Goal: Communication & Community: Share content

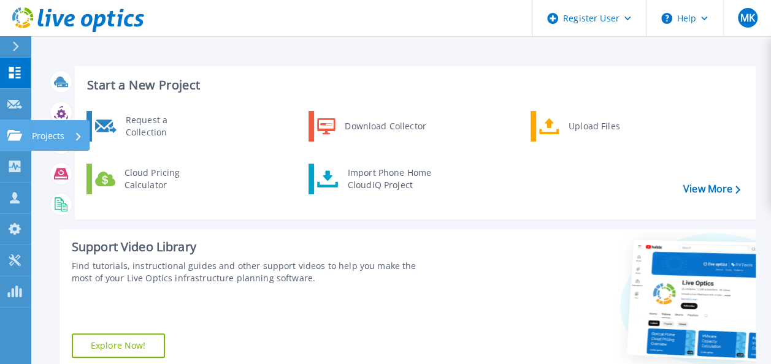
click at [16, 144] on link "Projects Projects" at bounding box center [15, 135] width 31 height 31
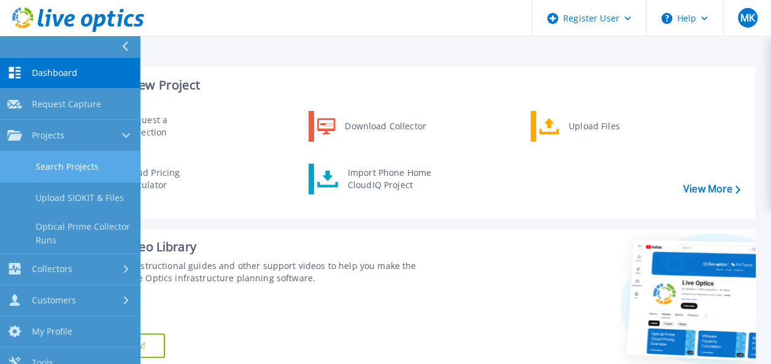
click at [66, 175] on link "Search Projects" at bounding box center [70, 167] width 140 height 31
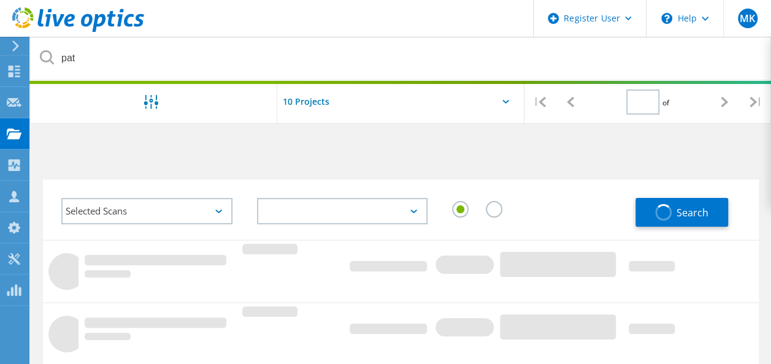
type input "1"
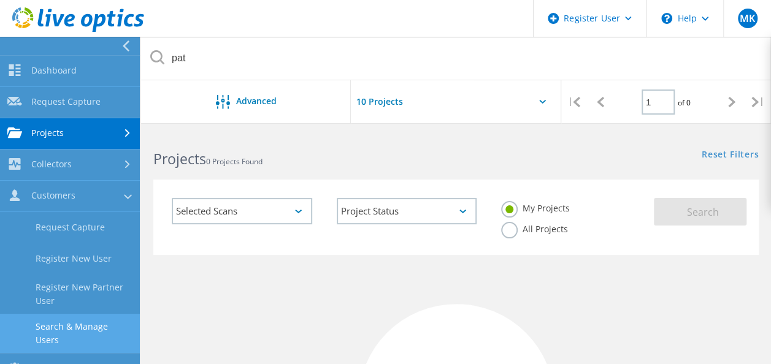
click at [60, 315] on link "Search & Manage Users" at bounding box center [70, 333] width 140 height 39
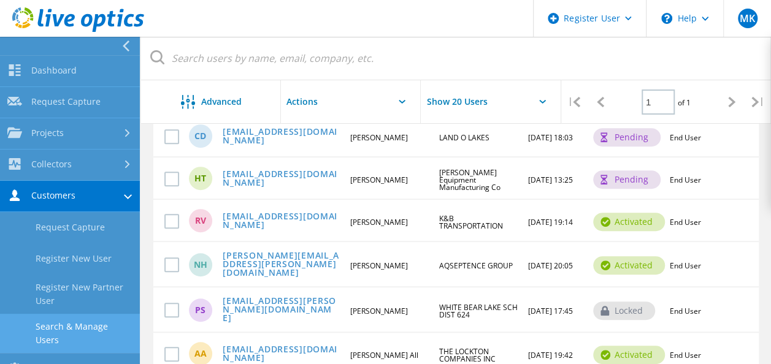
scroll to position [179, 0]
click at [298, 223] on link "[EMAIL_ADDRESS][DOMAIN_NAME]" at bounding box center [281, 221] width 117 height 19
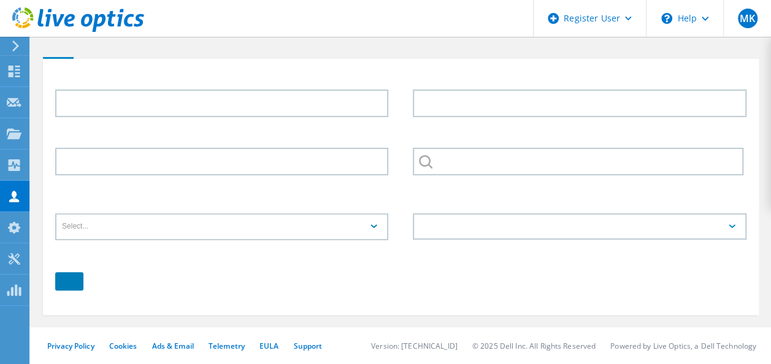
type input "Randy"
type input "Voss"
type input "K&B TRANSPORTATION"
type input "English"
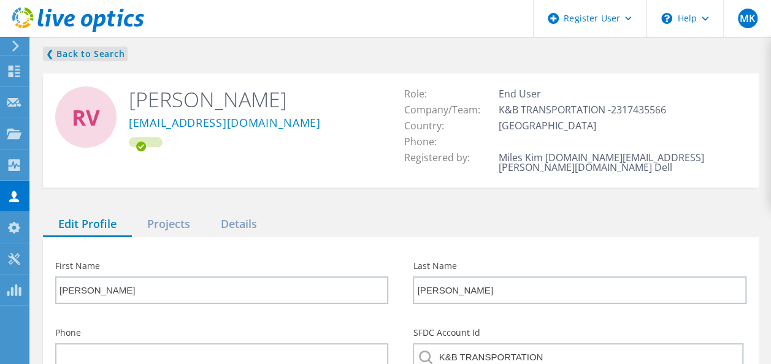
click at [80, 55] on link "❮ Back to Search" at bounding box center [85, 54] width 85 height 15
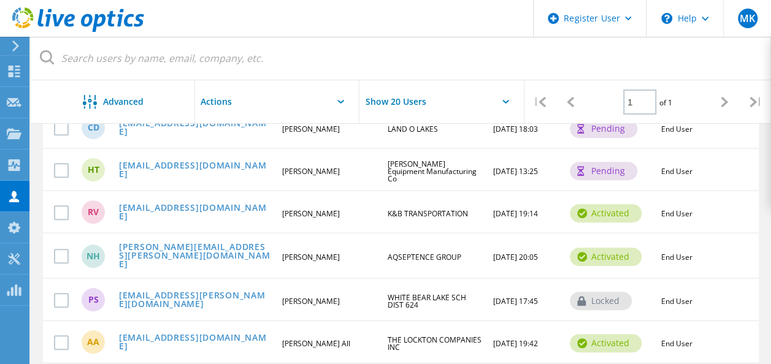
scroll to position [185, 0]
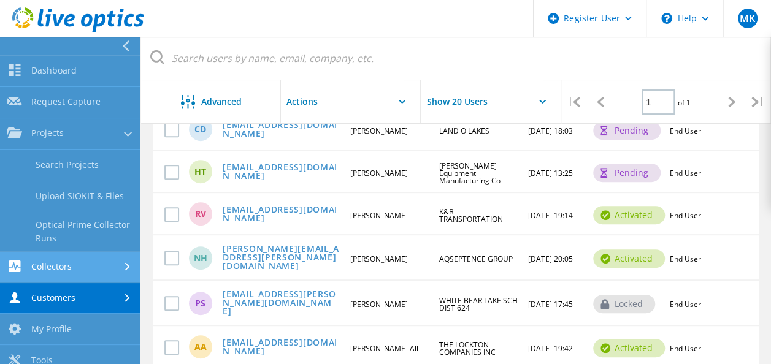
click at [55, 268] on link "Collectors" at bounding box center [70, 267] width 140 height 31
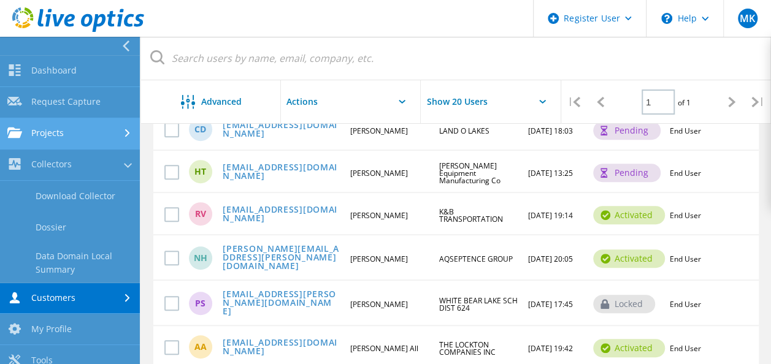
click at [56, 147] on link "Projects" at bounding box center [70, 133] width 140 height 31
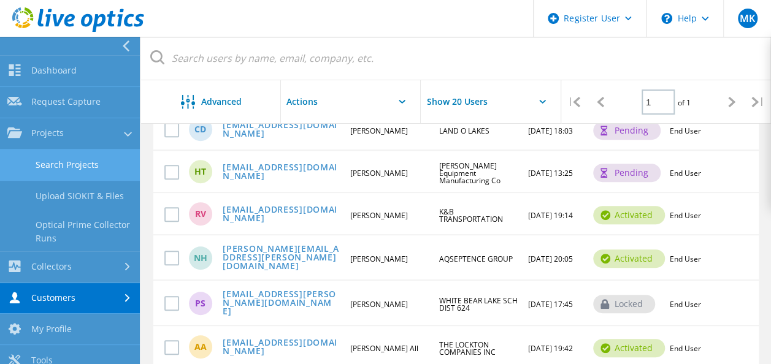
click at [56, 168] on link "Search Projects" at bounding box center [70, 165] width 140 height 31
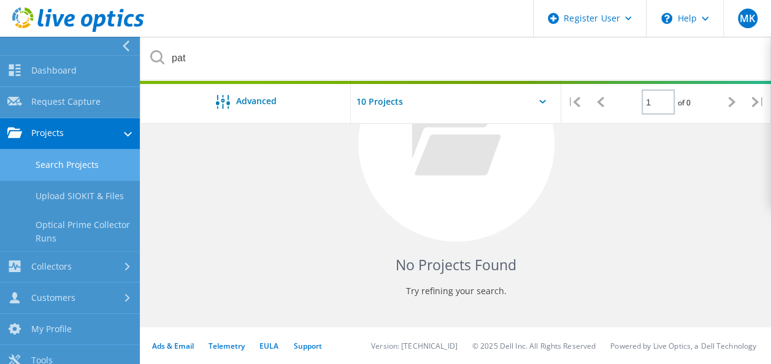
scroll to position [259, 0]
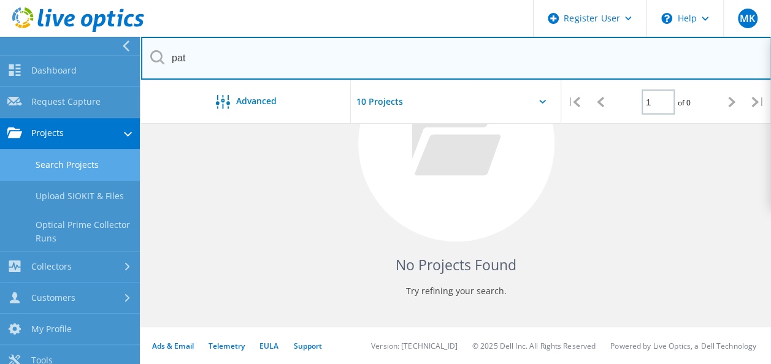
click at [256, 55] on input "pat" at bounding box center [456, 58] width 631 height 43
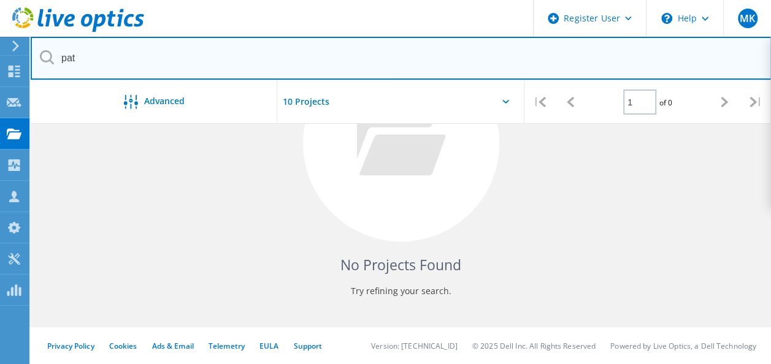
scroll to position [244, 0]
type input "p"
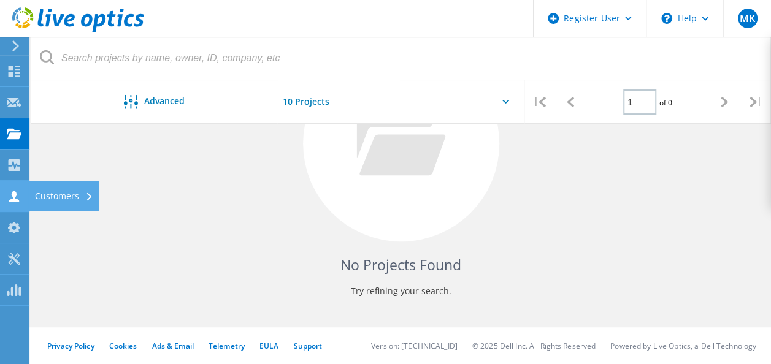
click at [7, 191] on icon at bounding box center [14, 197] width 15 height 12
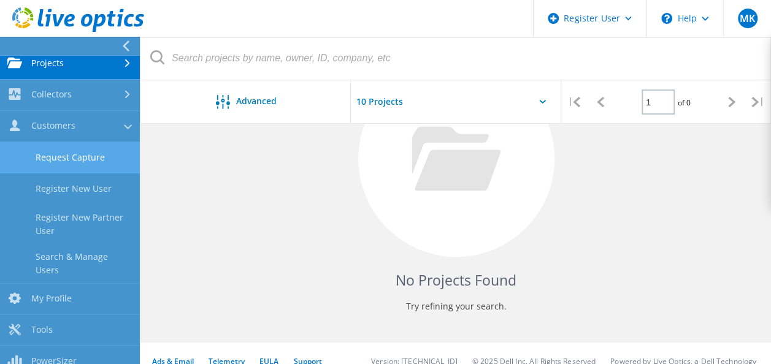
scroll to position [70, 0]
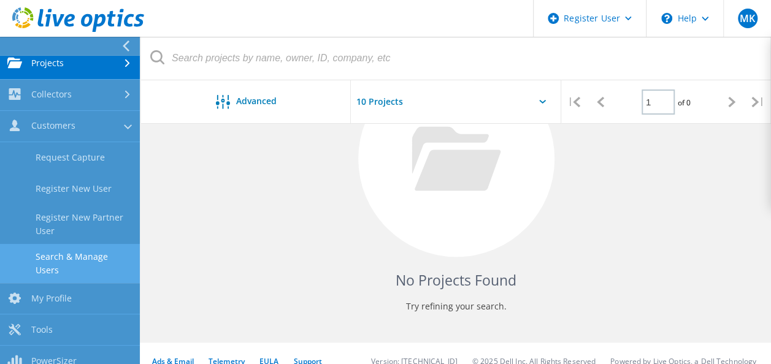
click at [66, 266] on link "Search & Manage Users" at bounding box center [70, 263] width 140 height 39
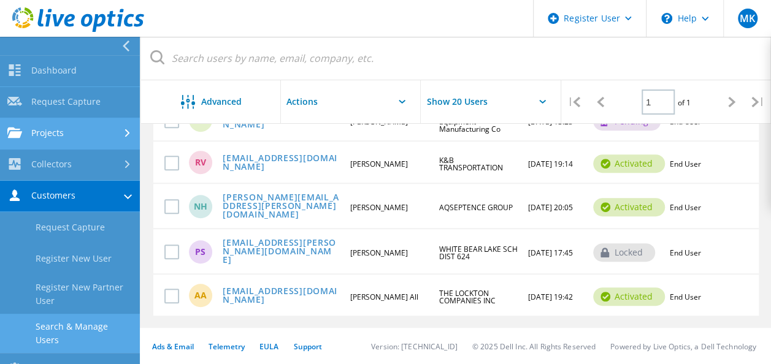
click at [74, 135] on link "Projects" at bounding box center [70, 133] width 140 height 31
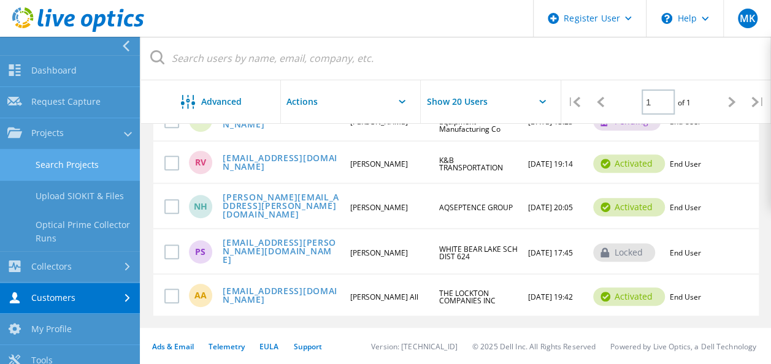
click at [67, 165] on link "Search Projects" at bounding box center [70, 165] width 140 height 31
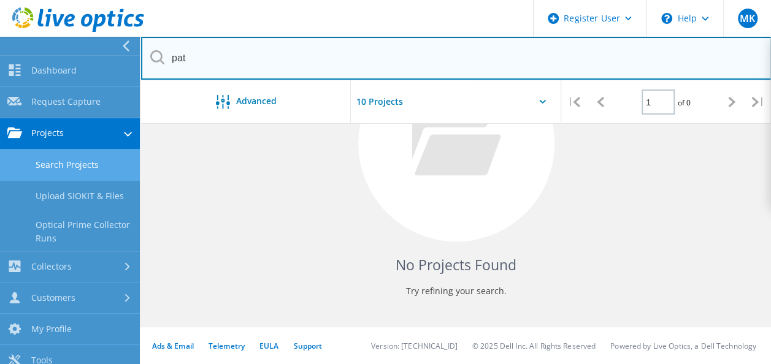
click at [234, 39] on input "pat" at bounding box center [456, 58] width 631 height 43
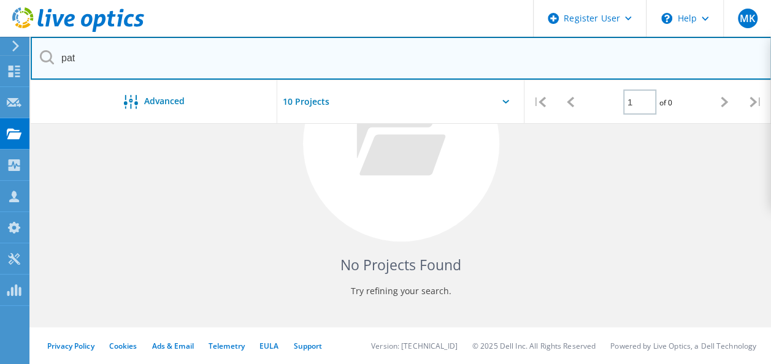
scroll to position [244, 0]
type input "p"
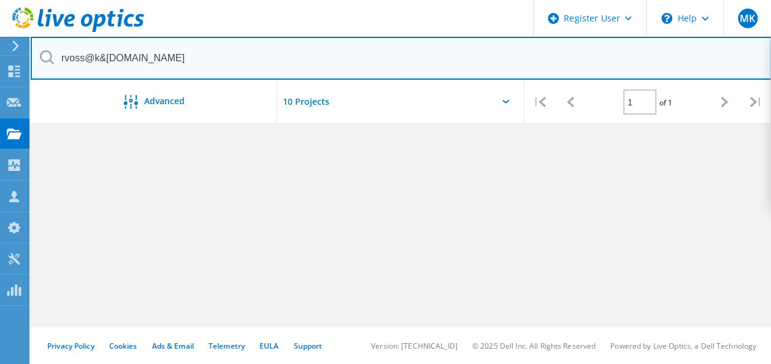
type input "rvoss@k&btransportation.com"
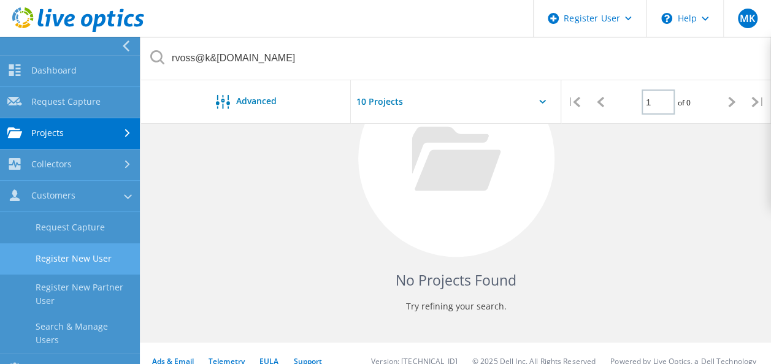
click at [55, 261] on link "Register New User" at bounding box center [70, 259] width 140 height 31
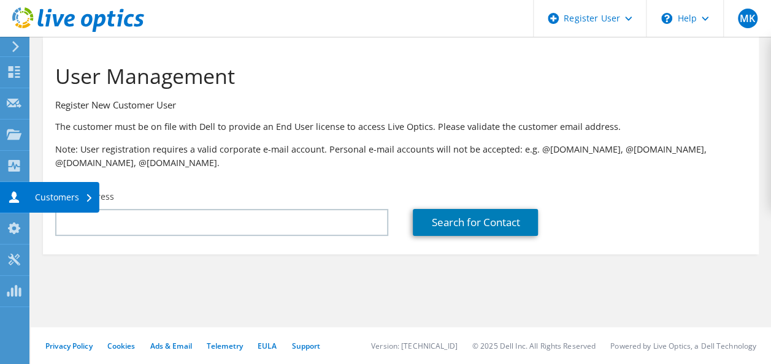
click at [7, 204] on div at bounding box center [14, 198] width 15 height 13
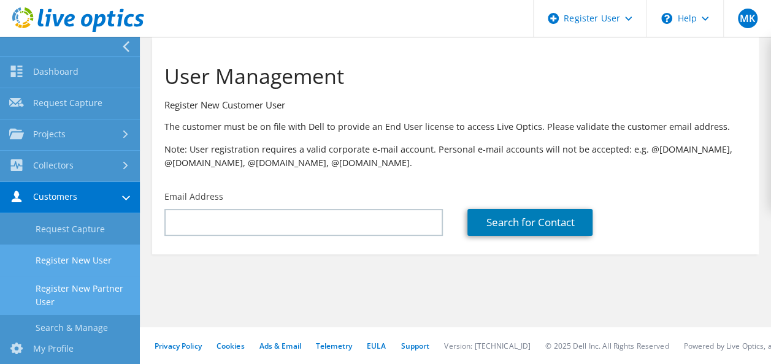
drag, startPoint x: 7, startPoint y: 204, endPoint x: 52, endPoint y: 290, distance: 96.6
click at [52, 290] on div "Customers Request Capture Register New User Register New Partner User Search & …" at bounding box center [70, 258] width 140 height 152
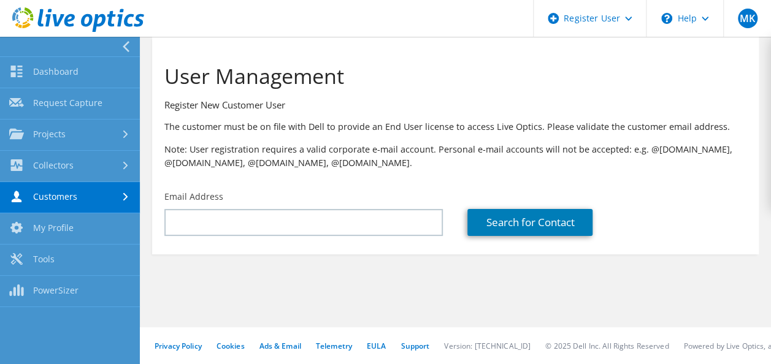
click at [56, 205] on link "Customers" at bounding box center [70, 197] width 140 height 31
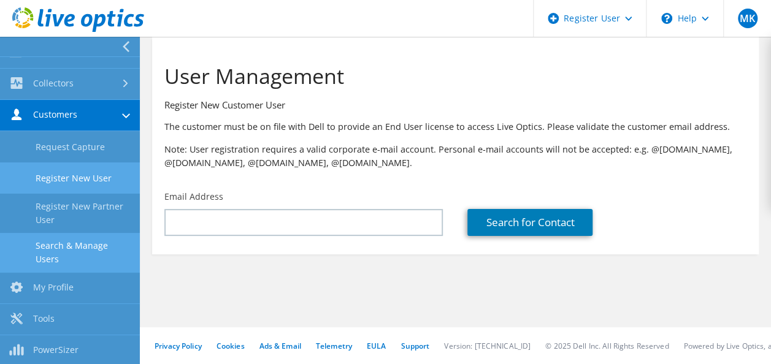
click at [55, 251] on link "Search & Manage Users" at bounding box center [70, 252] width 140 height 39
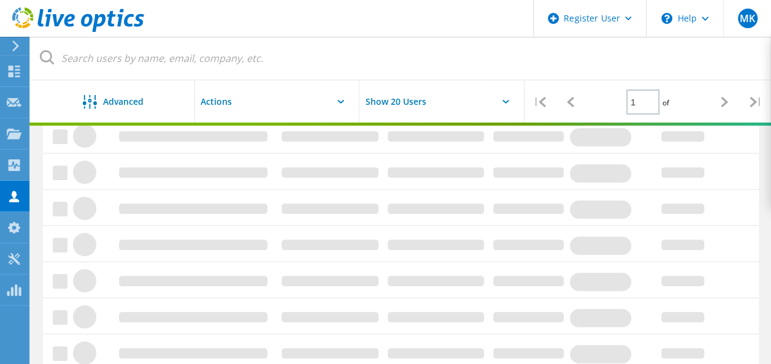
scroll to position [198, 0]
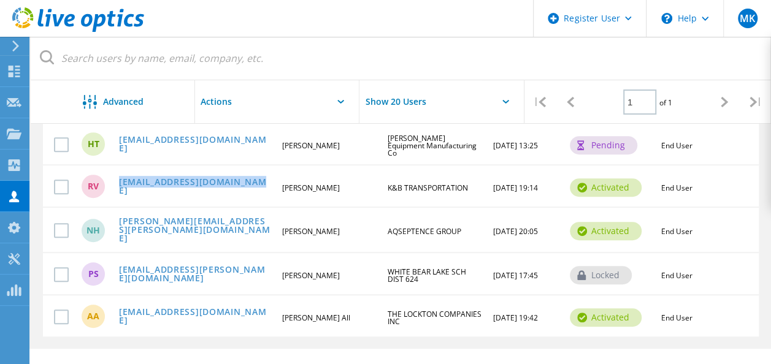
drag, startPoint x: 254, startPoint y: 188, endPoint x: 144, endPoint y: 172, distance: 110.9
click at [144, 172] on div "RV rvoss@kbtransportation.com Randy Voss K&B TRANSPORTATION 06/12/2025, 19:14 a…" at bounding box center [401, 185] width 716 height 42
copy link "[EMAIL_ADDRESS][DOMAIN_NAME]"
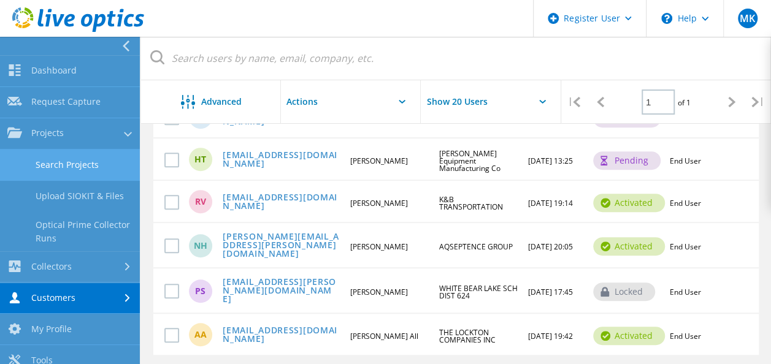
click at [48, 173] on link "Search Projects" at bounding box center [70, 165] width 140 height 31
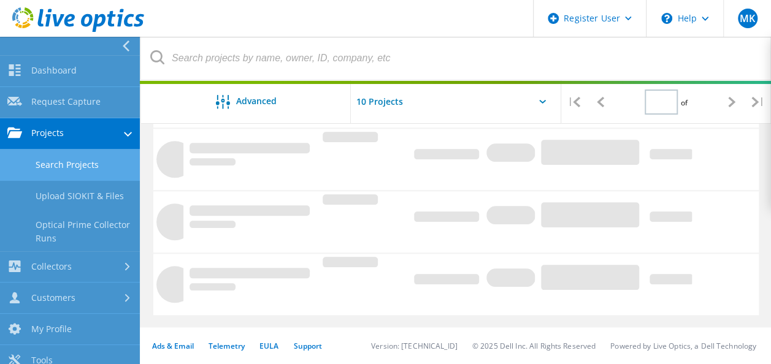
type input "1"
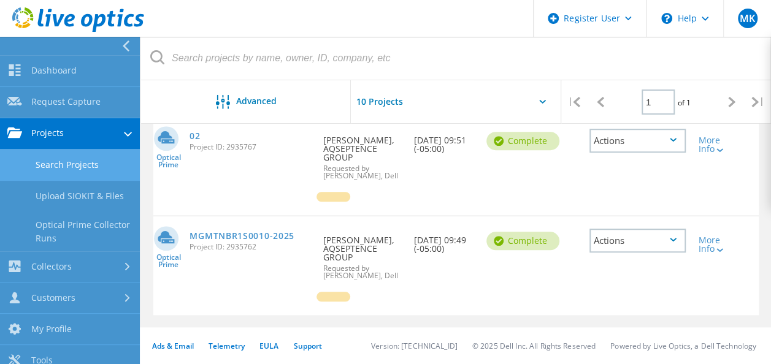
scroll to position [366, 0]
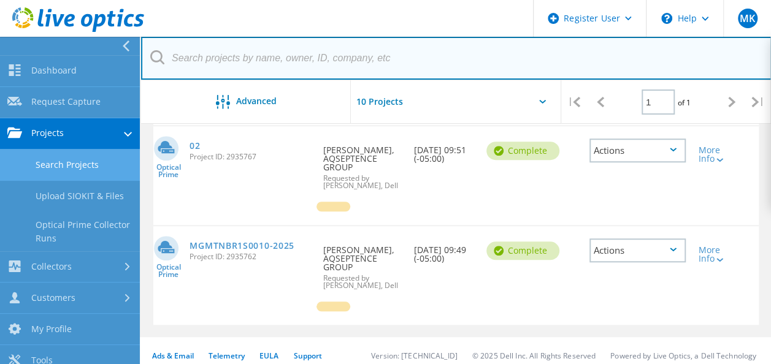
click at [229, 66] on input "text" at bounding box center [456, 58] width 631 height 43
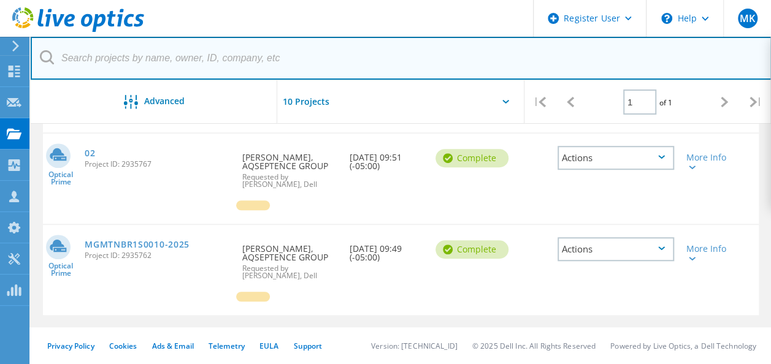
scroll to position [326, 0]
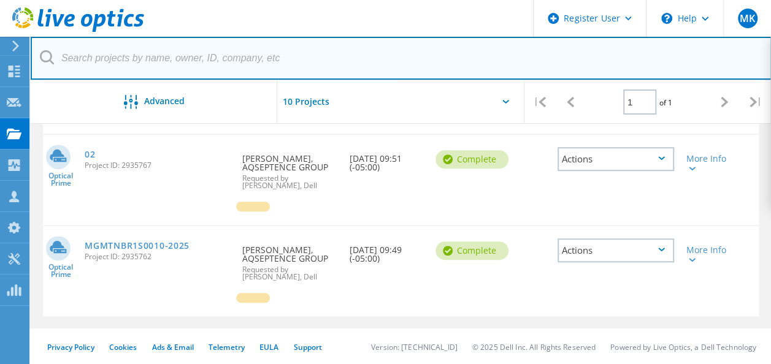
paste input "[EMAIL_ADDRESS][DOMAIN_NAME]"
type input "[EMAIL_ADDRESS][DOMAIN_NAME]"
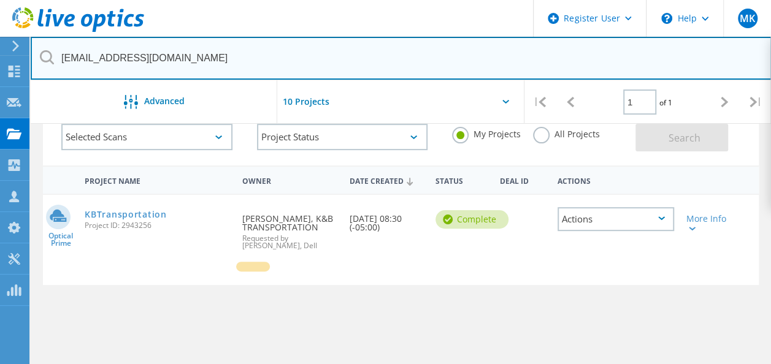
scroll to position [0, 0]
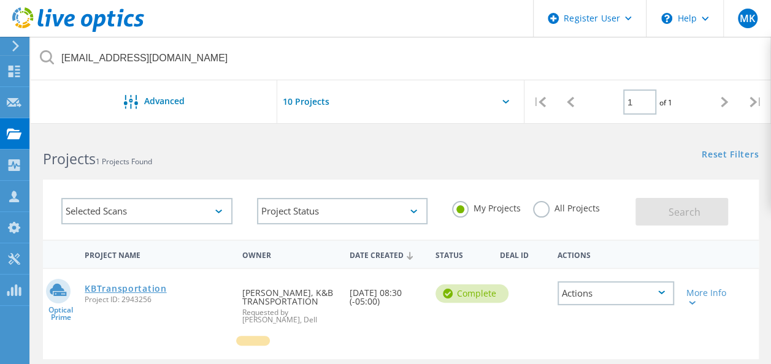
click at [139, 293] on link "KBTransportation" at bounding box center [126, 289] width 82 height 9
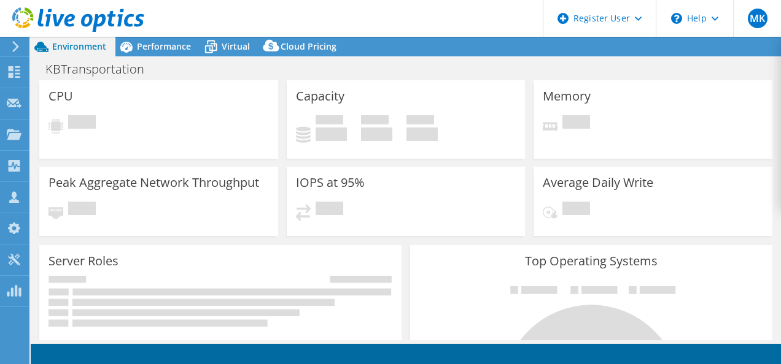
select select "USEast"
select select "USD"
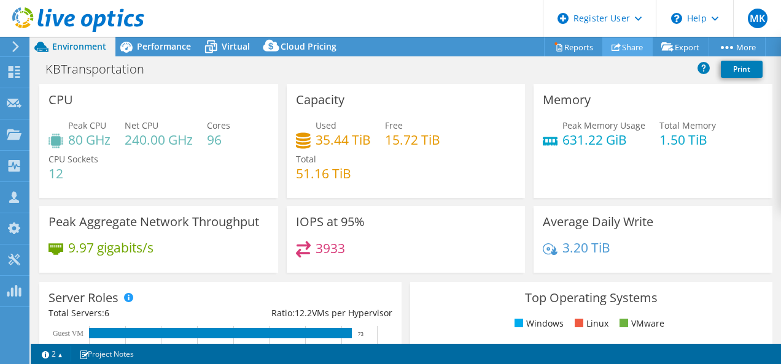
click at [611, 48] on icon at bounding box center [615, 46] width 9 height 9
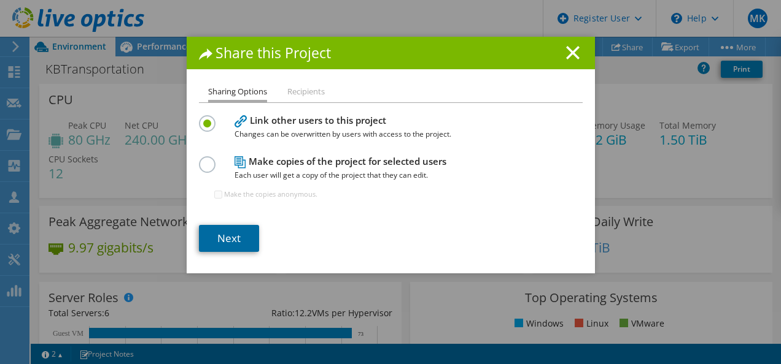
click at [229, 242] on link "Next" at bounding box center [229, 238] width 60 height 27
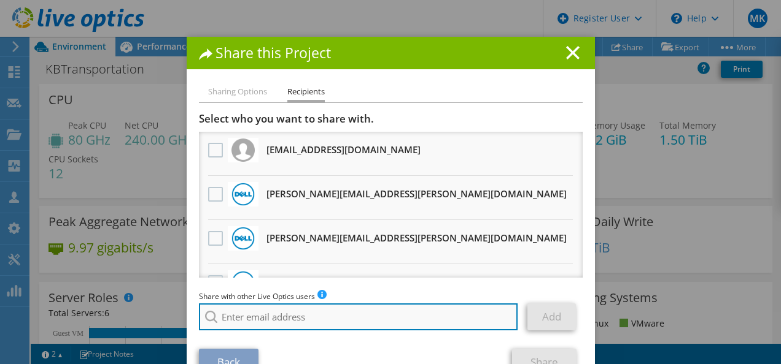
click at [278, 311] on input "search" at bounding box center [358, 317] width 319 height 27
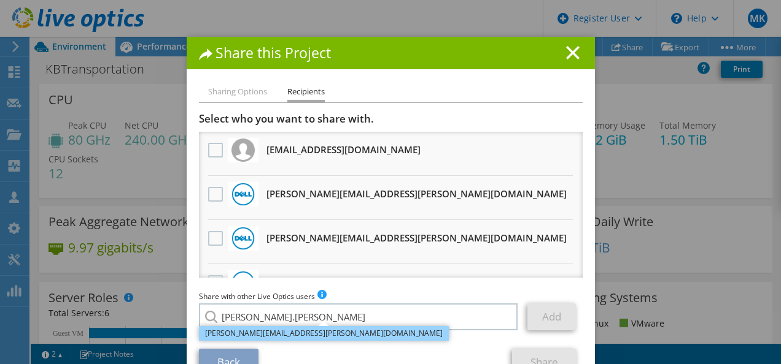
click at [260, 329] on li "[PERSON_NAME][EMAIL_ADDRESS][PERSON_NAME][DOMAIN_NAME]" at bounding box center [324, 333] width 250 height 15
type input "[PERSON_NAME][EMAIL_ADDRESS][PERSON_NAME][DOMAIN_NAME]"
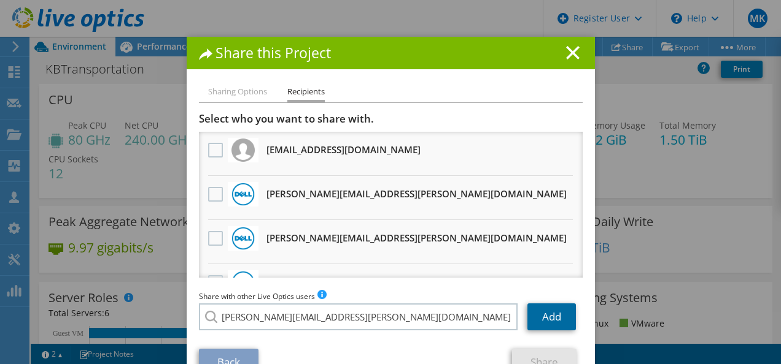
click at [546, 320] on link "Add" at bounding box center [551, 317] width 48 height 27
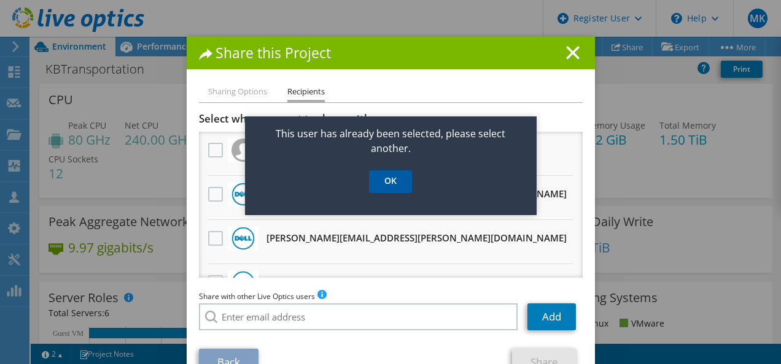
click at [398, 189] on link "OK" at bounding box center [390, 182] width 43 height 23
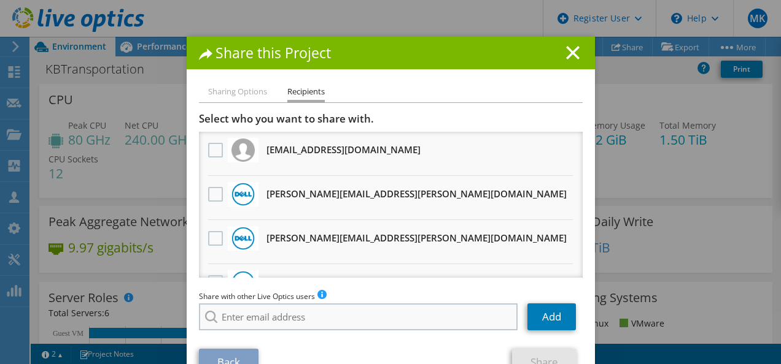
scroll to position [33, 0]
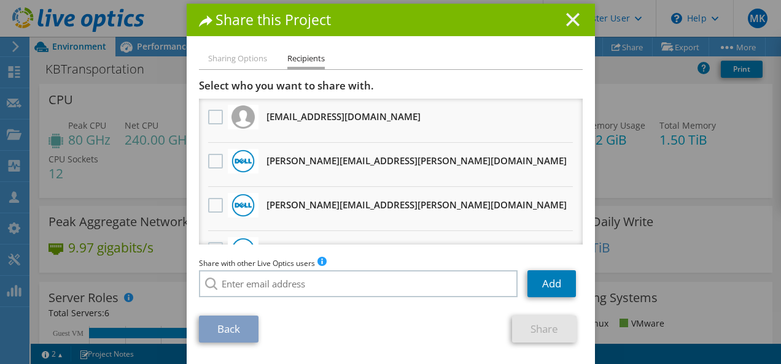
click at [566, 22] on line at bounding box center [572, 19] width 12 height 12
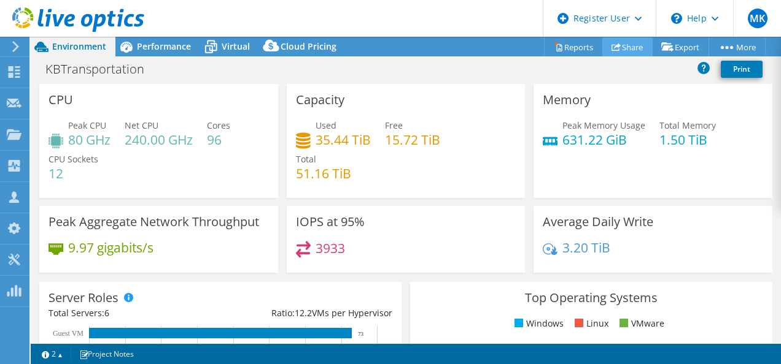
click at [614, 48] on icon at bounding box center [615, 46] width 9 height 9
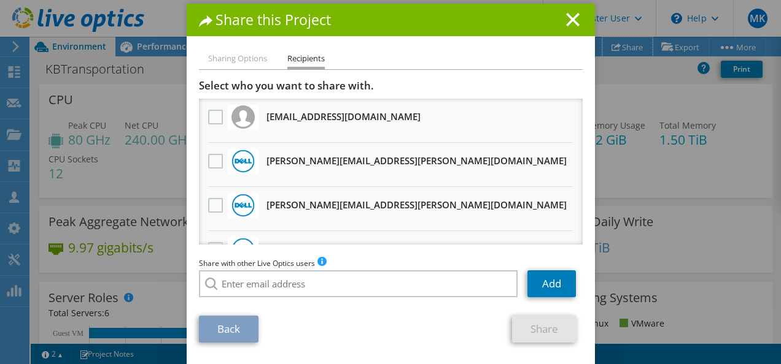
scroll to position [0, 0]
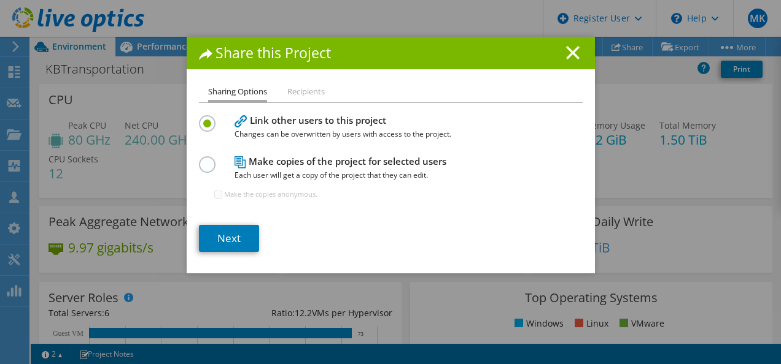
click at [299, 92] on li "Recipients" at bounding box center [305, 92] width 37 height 15
click at [222, 233] on link "Next" at bounding box center [229, 238] width 60 height 27
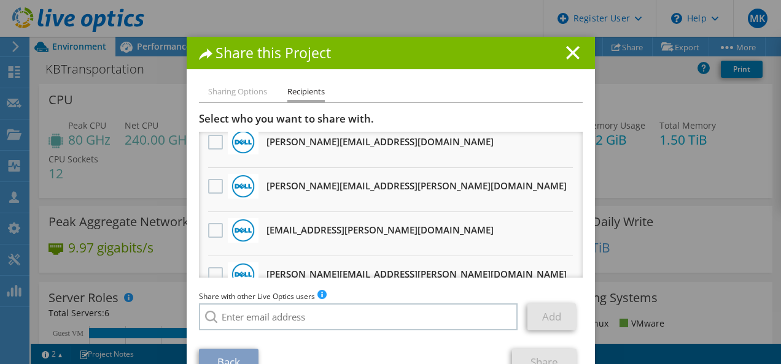
scroll to position [442, 0]
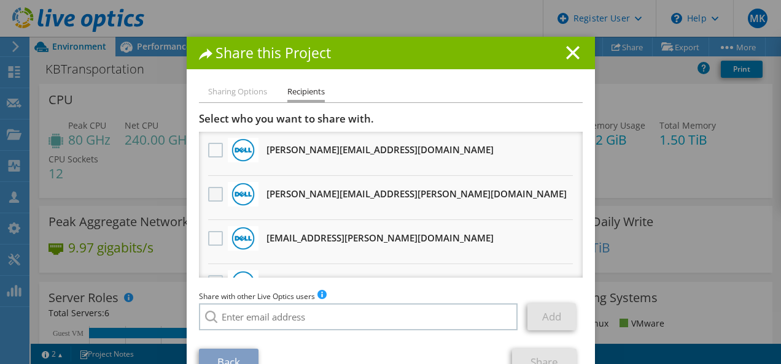
click at [210, 190] on label at bounding box center [217, 194] width 18 height 15
click at [0, 0] on input "checkbox" at bounding box center [0, 0] width 0 height 0
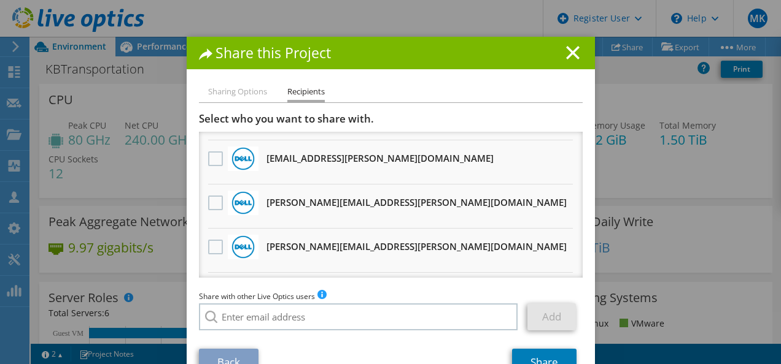
scroll to position [523, 0]
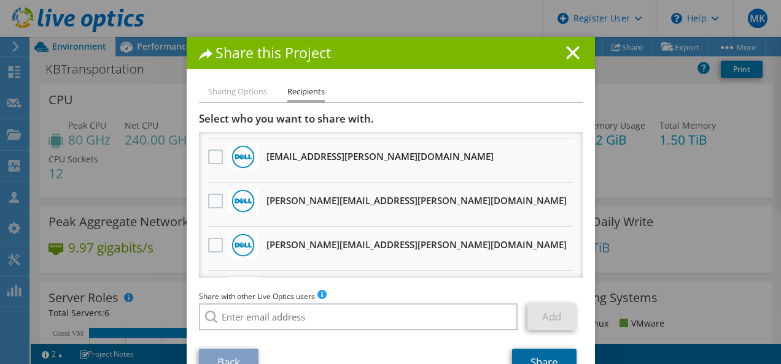
click at [523, 355] on link "Share" at bounding box center [544, 362] width 64 height 27
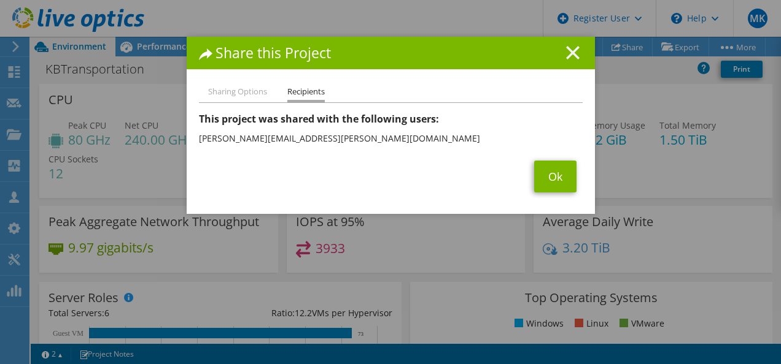
click at [566, 56] on icon at bounding box center [572, 52] width 13 height 13
